Goal: Task Accomplishment & Management: Manage account settings

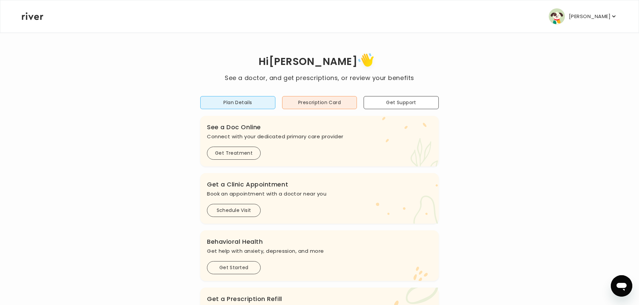
click at [599, 13] on button "[PERSON_NAME]" at bounding box center [582, 16] width 68 height 16
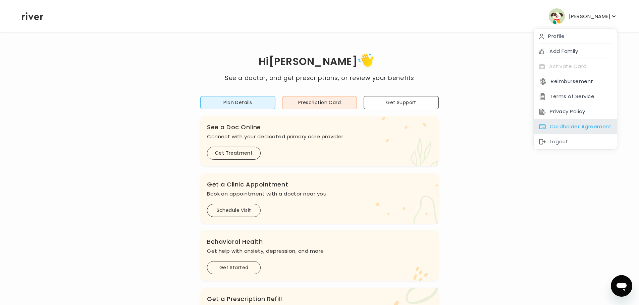
click at [580, 134] on div "Cardholder Agreement" at bounding box center [574, 126] width 83 height 15
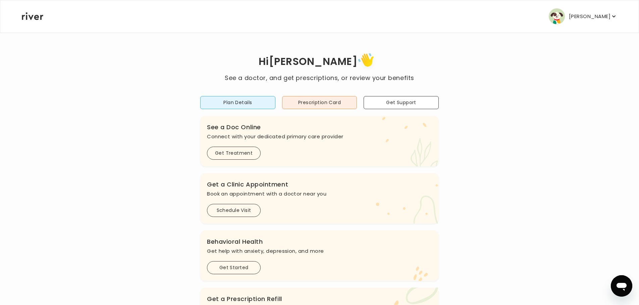
click at [590, 20] on p "[PERSON_NAME]" at bounding box center [590, 16] width 42 height 9
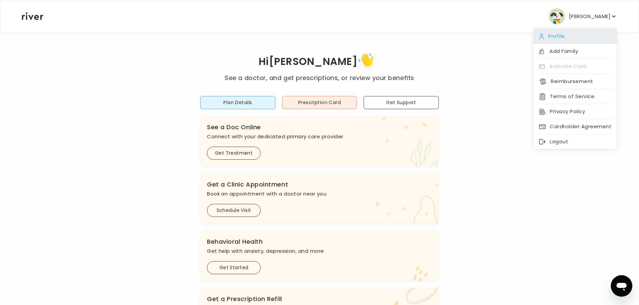
click at [574, 42] on div "Profile" at bounding box center [574, 36] width 83 height 15
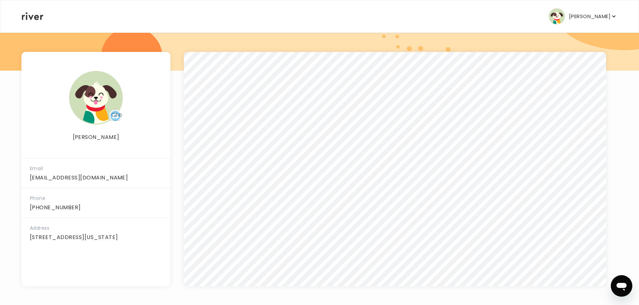
scroll to position [87, 0]
click at [561, 13] on img "button" at bounding box center [556, 16] width 16 height 16
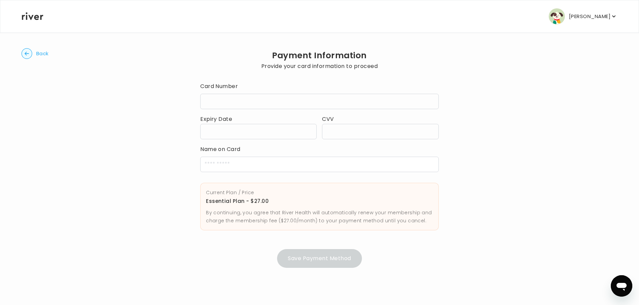
scroll to position [23, 0]
click at [424, 225] on p "By continuing, you agree that River Health will automatically renew your member…" at bounding box center [319, 217] width 227 height 16
click at [610, 19] on icon "button" at bounding box center [613, 16] width 7 height 7
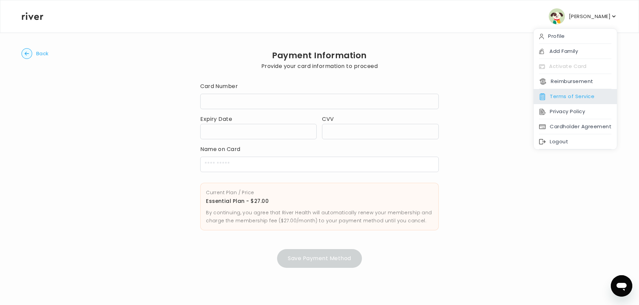
click at [568, 104] on div "Terms of Service" at bounding box center [574, 96] width 83 height 15
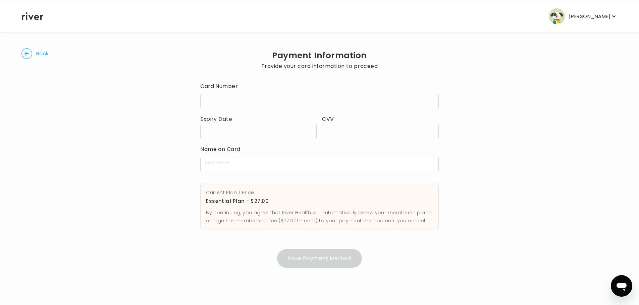
click at [553, 20] on img "button" at bounding box center [556, 16] width 16 height 16
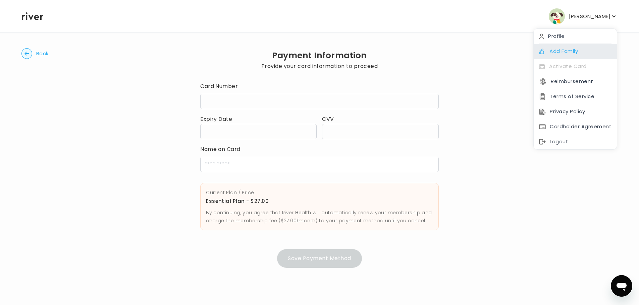
click at [551, 59] on div "Add Family" at bounding box center [574, 51] width 83 height 15
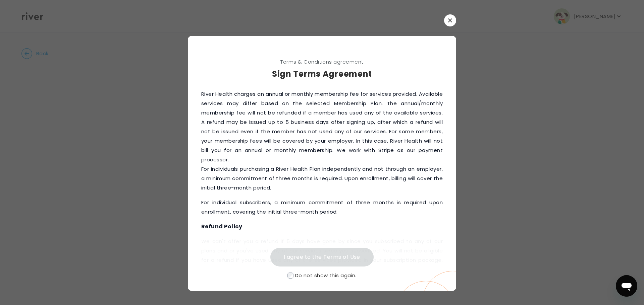
scroll to position [469, 0]
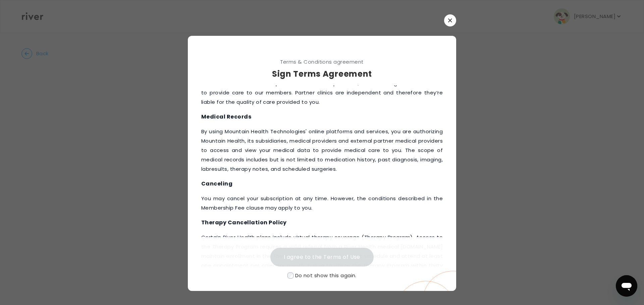
click at [318, 279] on span "Do not show this again." at bounding box center [325, 275] width 61 height 7
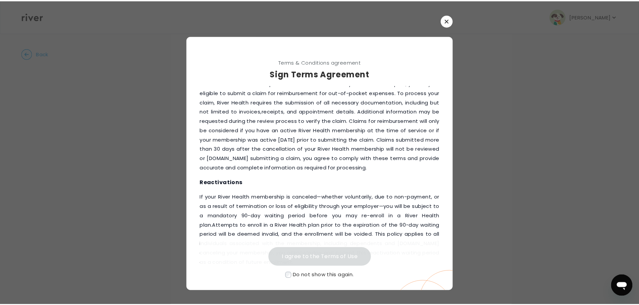
scroll to position [926, 0]
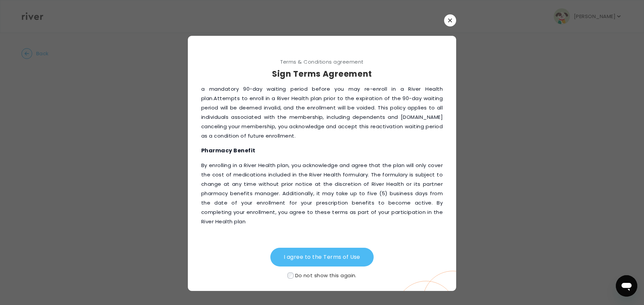
click at [317, 253] on button "I agree to the Terms of Use" at bounding box center [321, 257] width 103 height 19
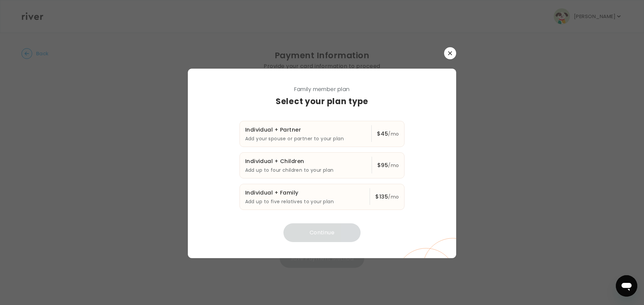
click at [453, 47] on button "button" at bounding box center [450, 53] width 12 height 12
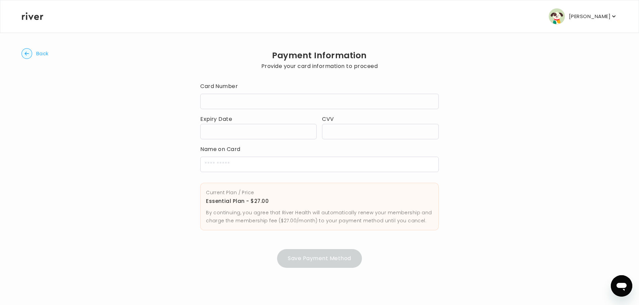
click at [598, 21] on p "[PERSON_NAME]" at bounding box center [590, 16] width 42 height 9
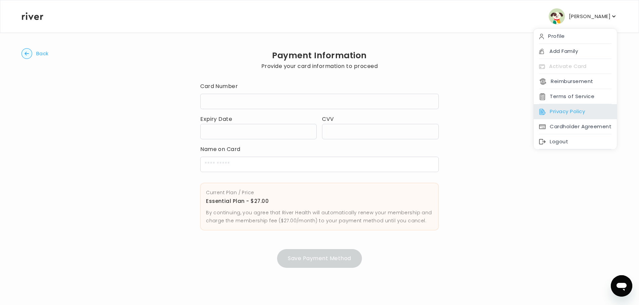
click at [567, 119] on div "Privacy Policy" at bounding box center [574, 111] width 83 height 15
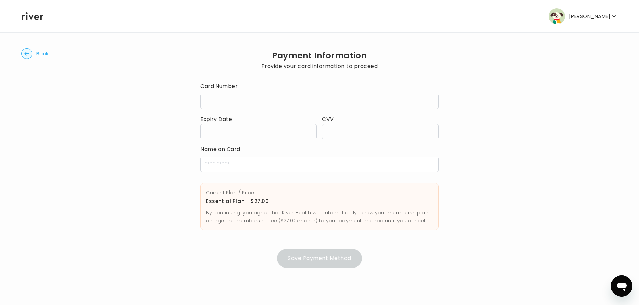
click at [585, 15] on button "[PERSON_NAME]" at bounding box center [582, 16] width 68 height 16
drag, startPoint x: 585, startPoint y: 15, endPoint x: 414, endPoint y: 4, distance: 171.7
click at [585, 15] on button "[PERSON_NAME]" at bounding box center [582, 16] width 68 height 16
click at [43, 20] on icon at bounding box center [32, 16] width 21 height 8
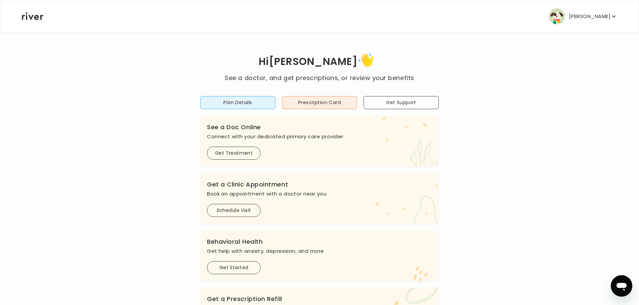
click at [43, 20] on icon at bounding box center [32, 16] width 21 height 8
click at [252, 109] on button "Plan Details" at bounding box center [237, 102] width 75 height 13
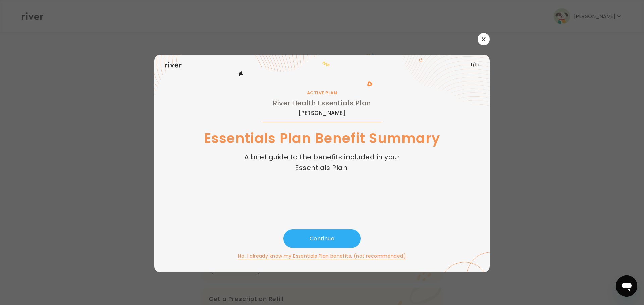
click at [333, 256] on button "No, I already know my Essentials Plan benefits. (not recommended)" at bounding box center [322, 256] width 168 height 8
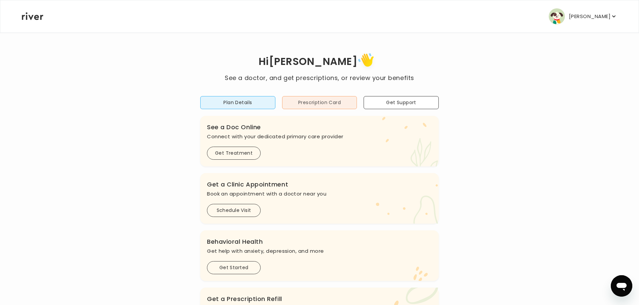
click at [347, 109] on button "Prescription Card" at bounding box center [319, 102] width 75 height 13
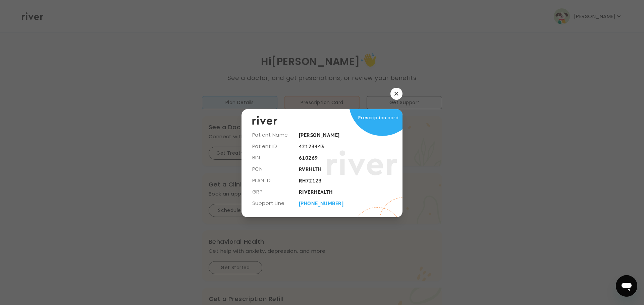
click at [394, 92] on icon "button" at bounding box center [396, 94] width 4 height 4
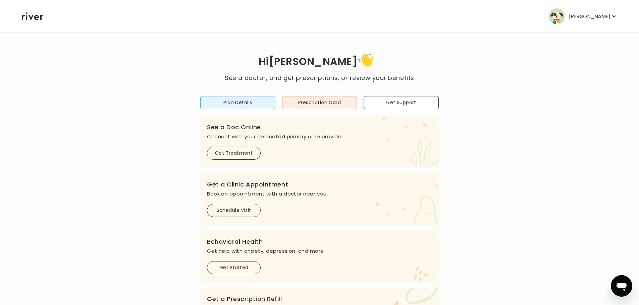
click at [618, 285] on icon "Open messaging window" at bounding box center [621, 287] width 10 height 8
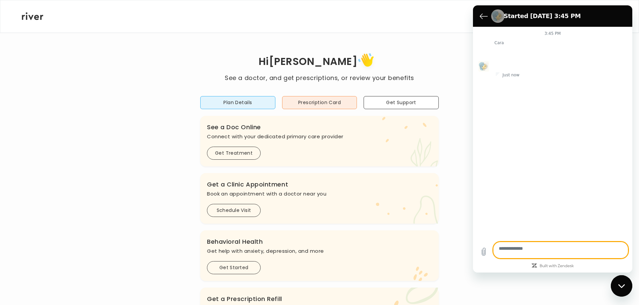
click at [619, 283] on div "Close messaging window" at bounding box center [621, 286] width 20 height 20
type textarea "*"
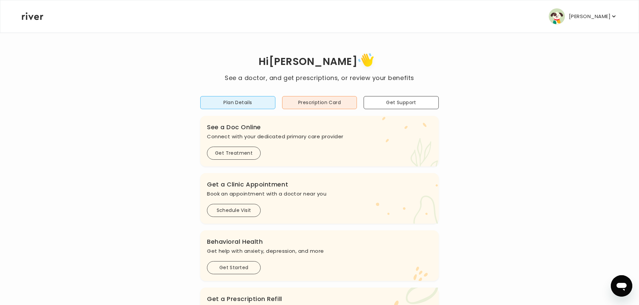
click at [591, 21] on p "[PERSON_NAME]" at bounding box center [590, 16] width 42 height 9
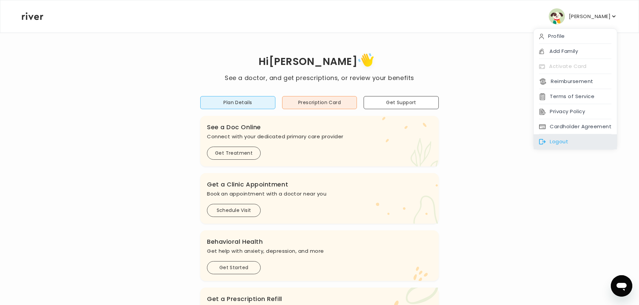
click at [580, 150] on div "Logout" at bounding box center [574, 141] width 83 height 15
